Goal: Information Seeking & Learning: Learn about a topic

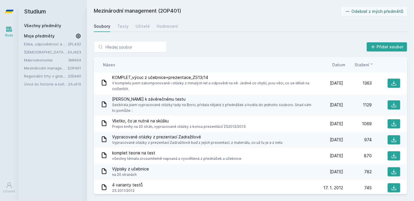
click at [59, 28] on link "Všechny předměty" at bounding box center [42, 25] width 37 height 5
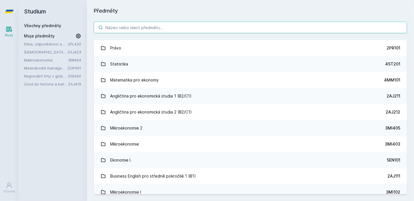
click at [191, 25] on input "search" at bounding box center [250, 27] width 313 height 11
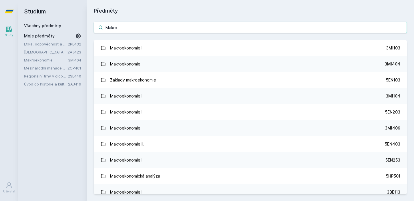
type input "Makroe"
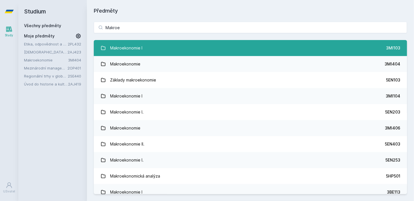
click at [295, 48] on link "Makroekonomie I 3MI103" at bounding box center [250, 48] width 313 height 16
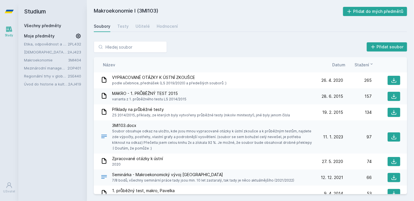
click at [340, 65] on span "Datum" at bounding box center [338, 65] width 13 height 6
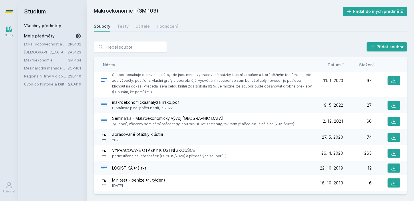
scroll to position [17, 0]
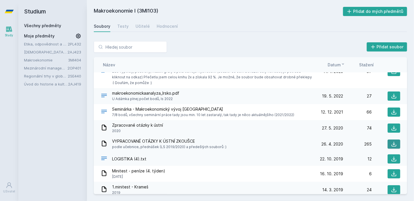
click at [391, 142] on icon at bounding box center [394, 144] width 6 height 6
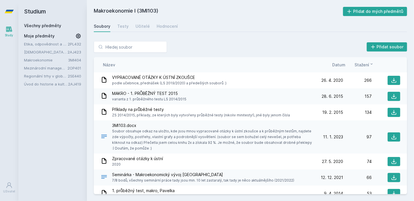
click at [342, 63] on span "Datum" at bounding box center [338, 65] width 13 height 6
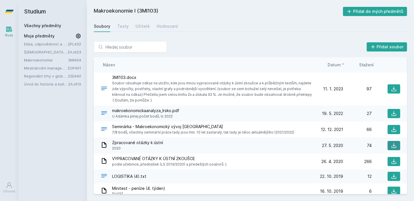
click at [391, 145] on icon at bounding box center [394, 146] width 6 height 6
click at [45, 25] on link "Všechny předměty" at bounding box center [42, 25] width 37 height 5
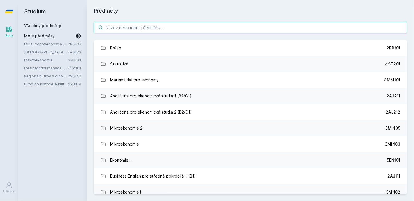
click at [190, 26] on input "search" at bounding box center [250, 27] width 313 height 11
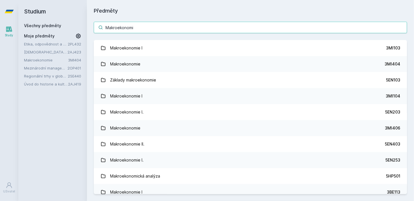
type input "Makroekonomie"
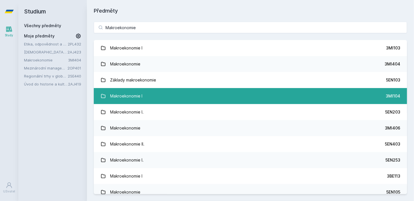
click at [186, 98] on link "Makroekonomie I 3MI104" at bounding box center [250, 96] width 313 height 16
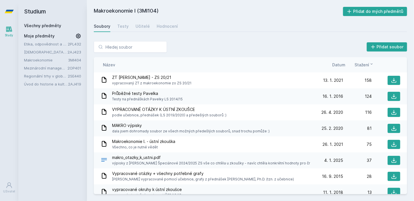
click at [341, 65] on span "Datum" at bounding box center [338, 65] width 13 height 6
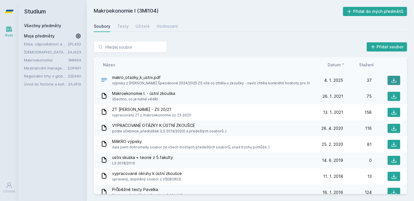
click at [391, 79] on icon at bounding box center [394, 80] width 6 height 6
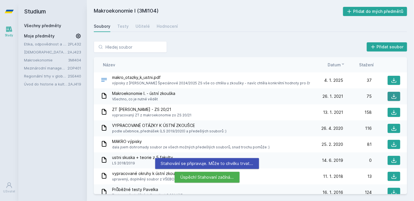
click at [391, 97] on icon at bounding box center [394, 96] width 6 height 6
